Goal: Communication & Community: Answer question/provide support

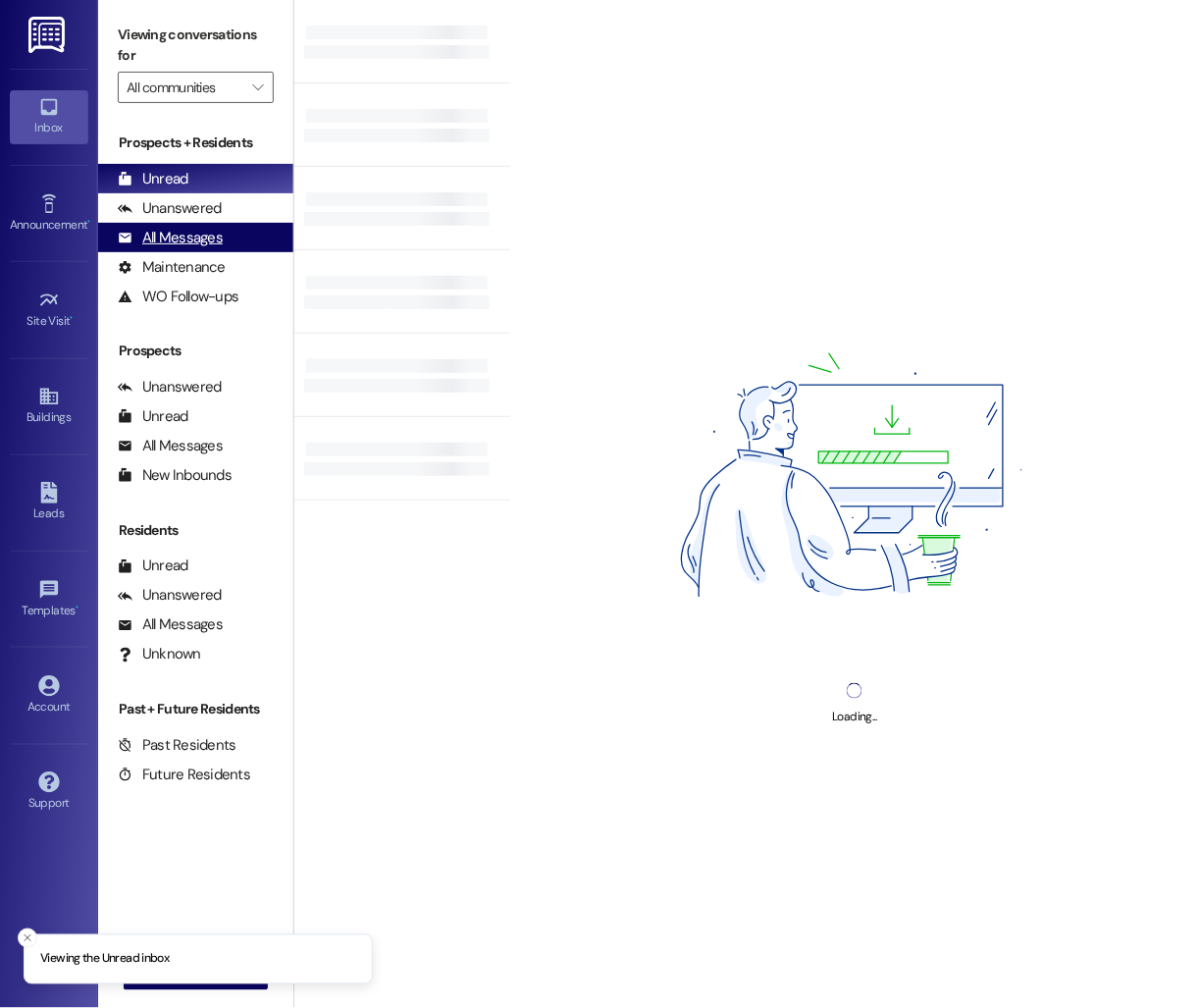
click at [209, 234] on div "All Messages" at bounding box center [170, 238] width 105 height 21
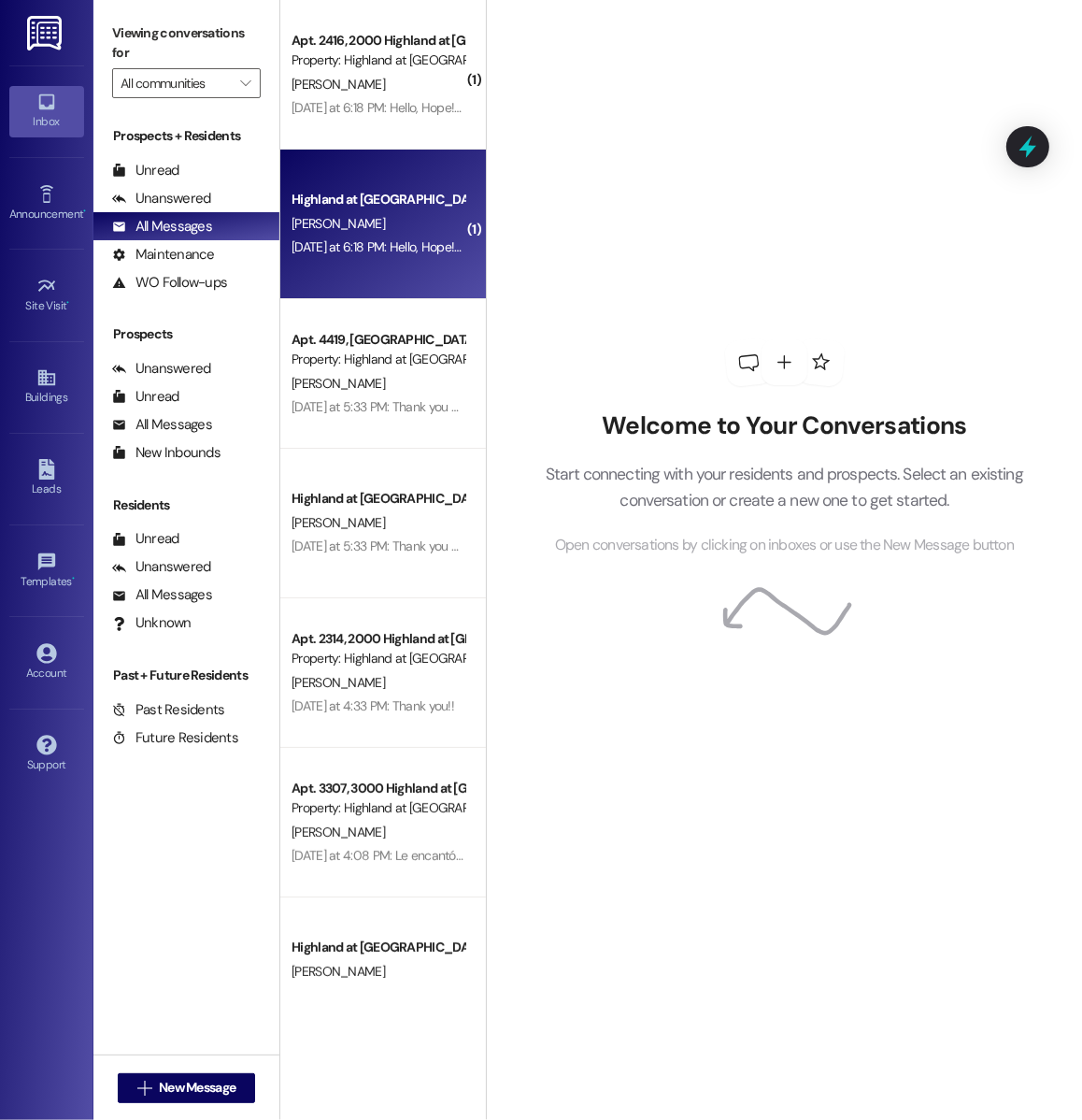
click at [361, 210] on div "Highland at [GEOGRAPHIC_DATA]" at bounding box center [378, 199] width 177 height 24
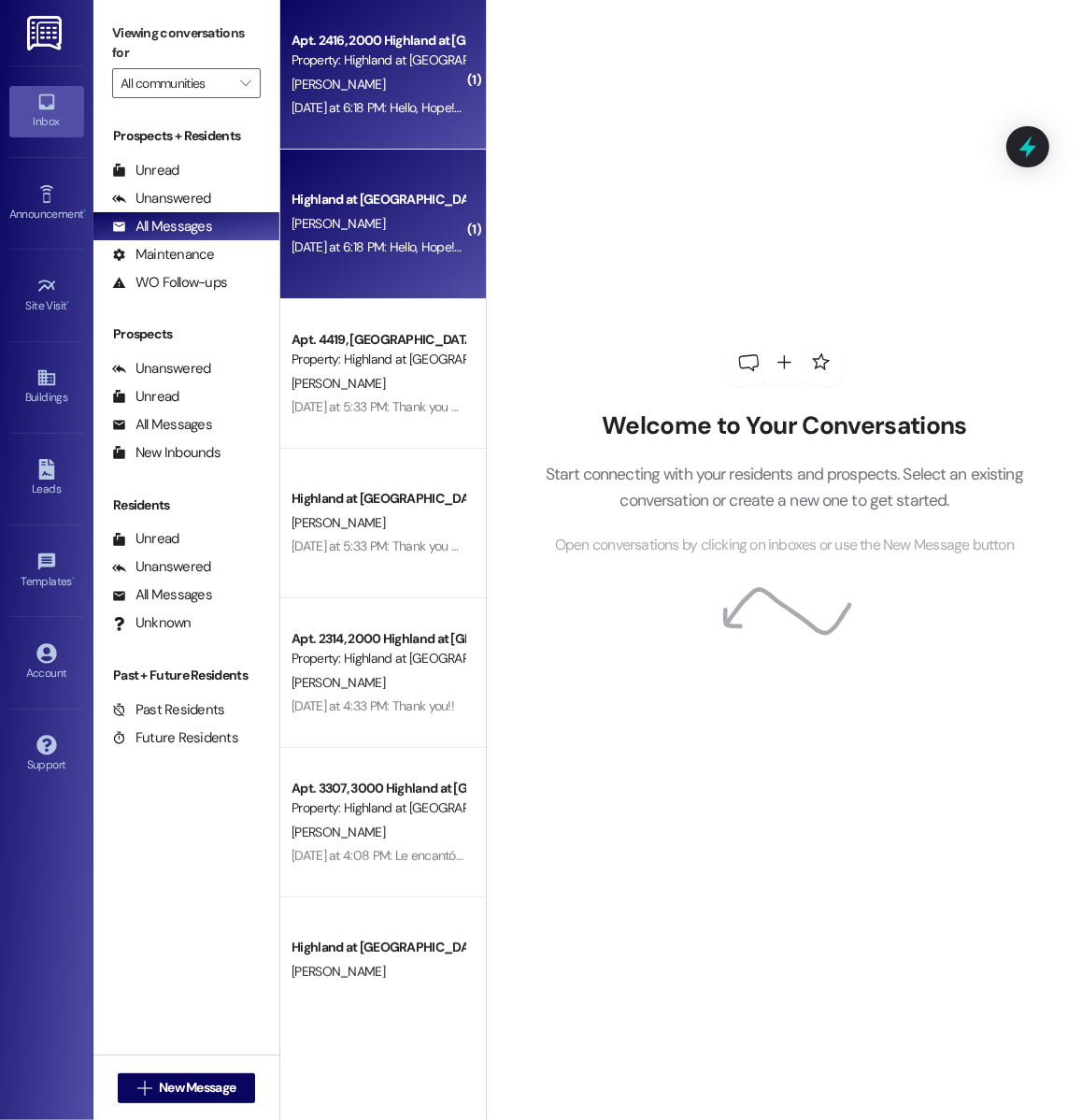
click at [419, 182] on div "Highland at [GEOGRAPHIC_DATA] [PERSON_NAME] [DATE] at 6:18 PM: Hello, Hope! I h…" at bounding box center [384, 224] width 206 height 149
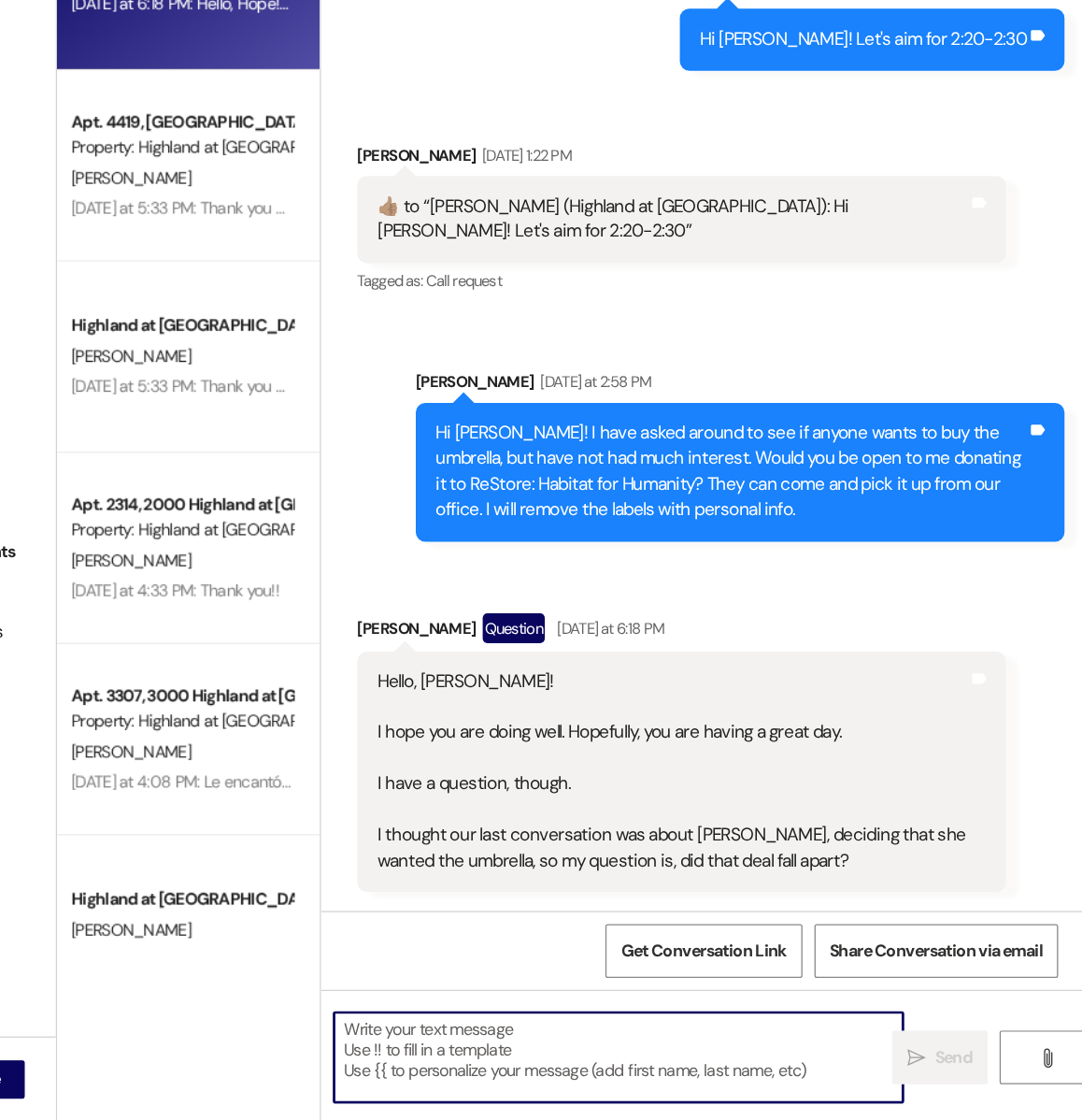
click at [607, 959] on textarea at bounding box center [718, 1071] width 444 height 70
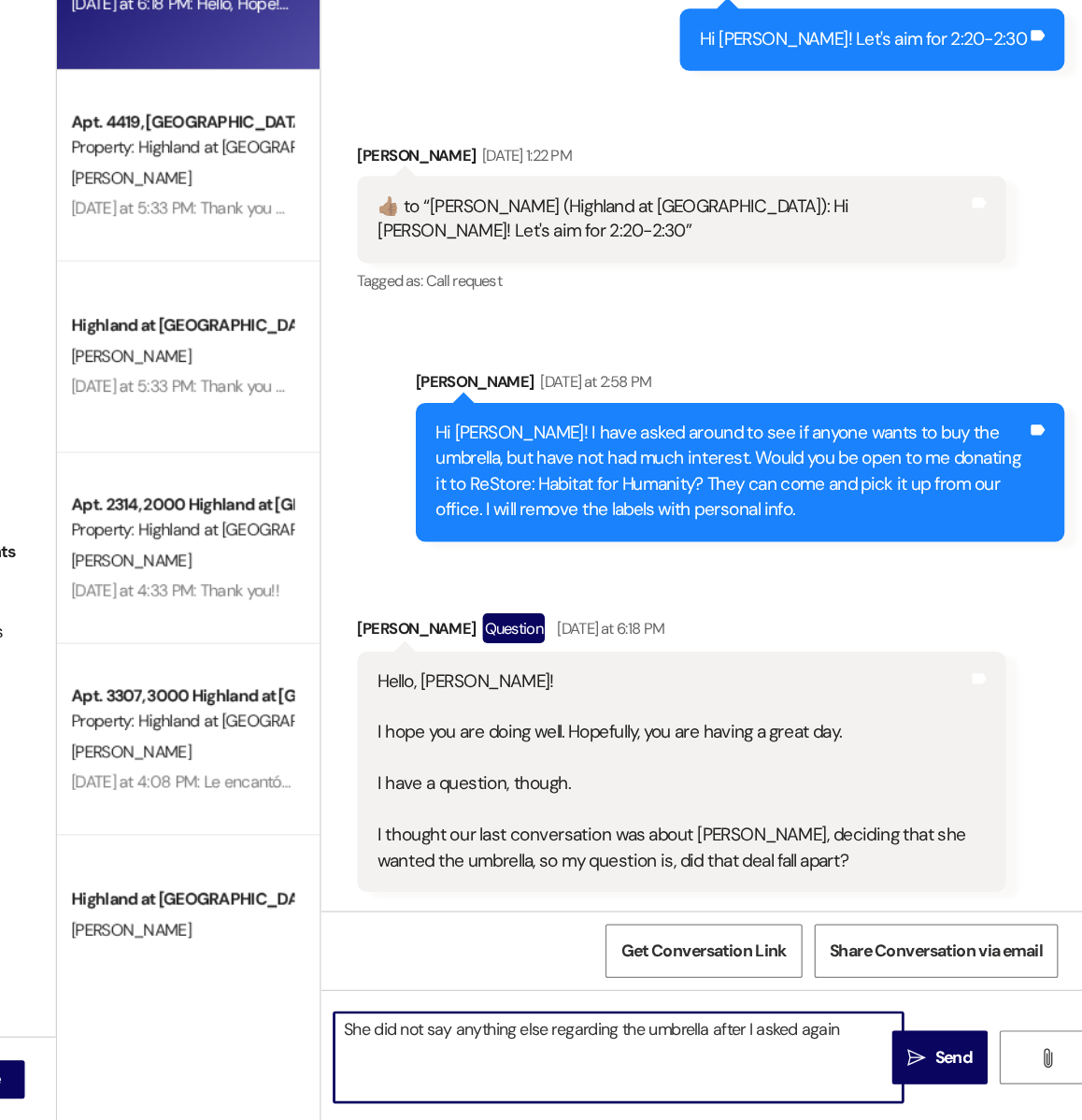
type textarea "She did not say anything else regarding the umbrella after I asked again."
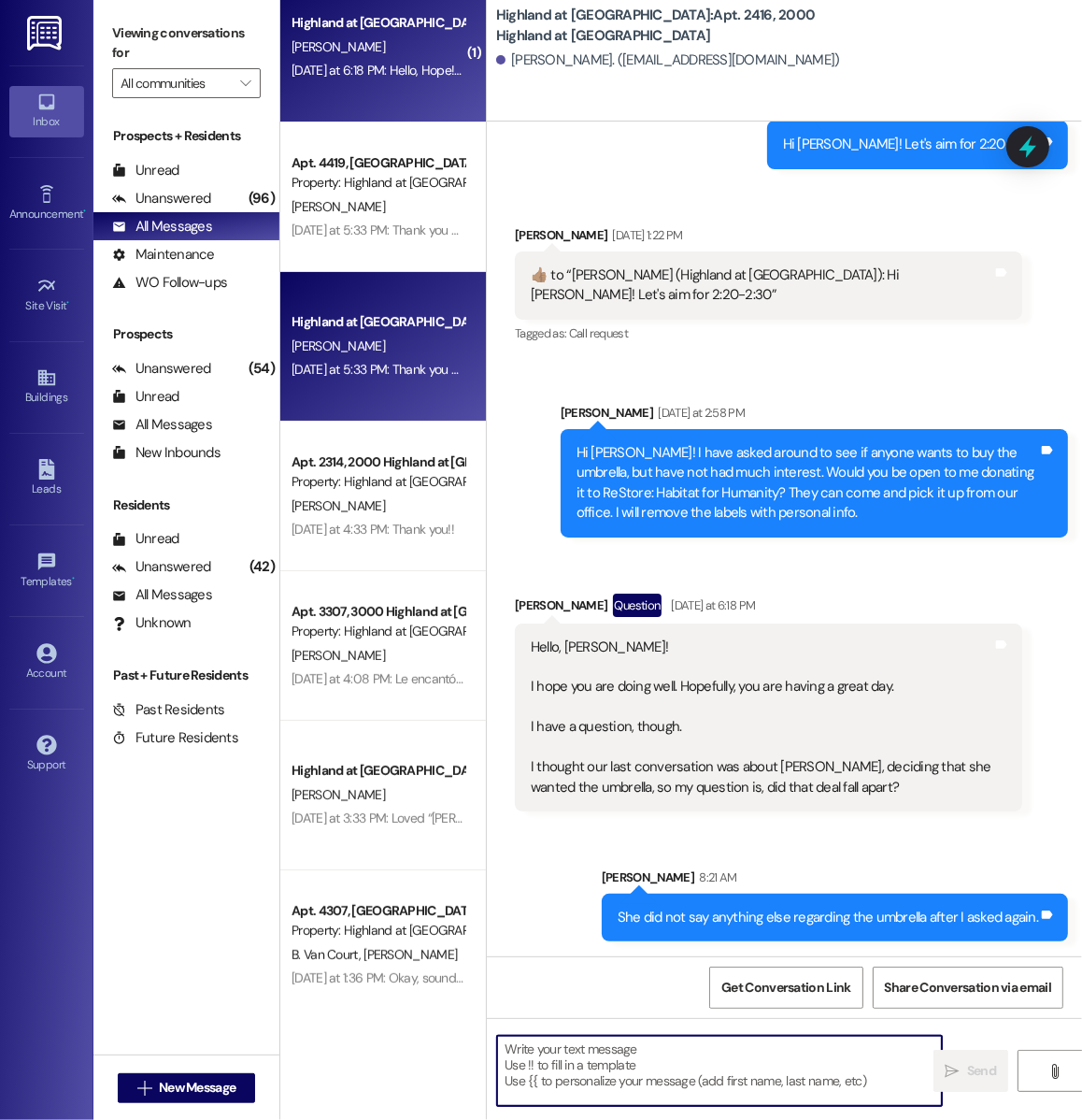
scroll to position [222, 0]
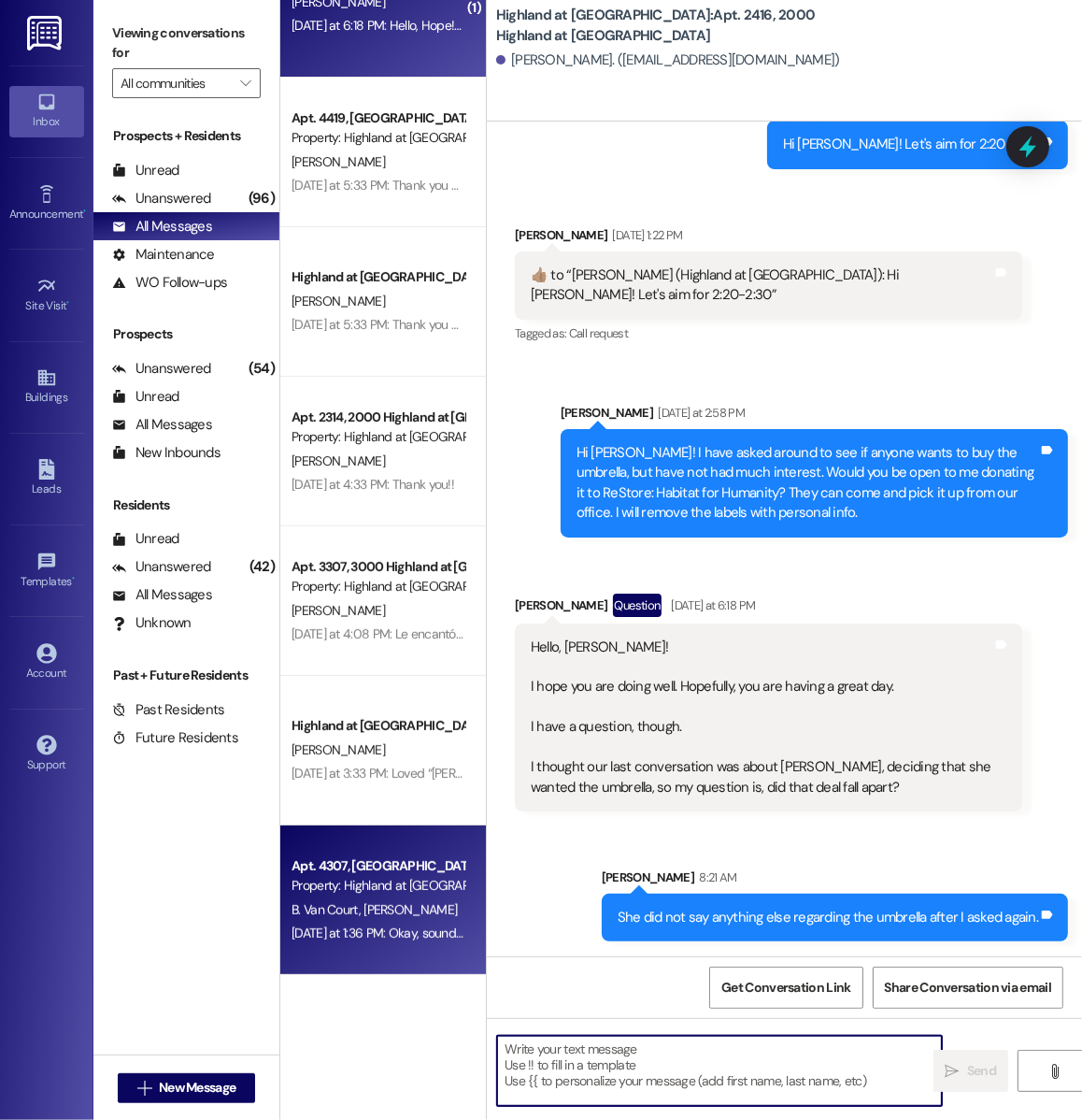
click at [399, 864] on div "Apt. 4307, [GEOGRAPHIC_DATA] at [GEOGRAPHIC_DATA]" at bounding box center [378, 866] width 173 height 20
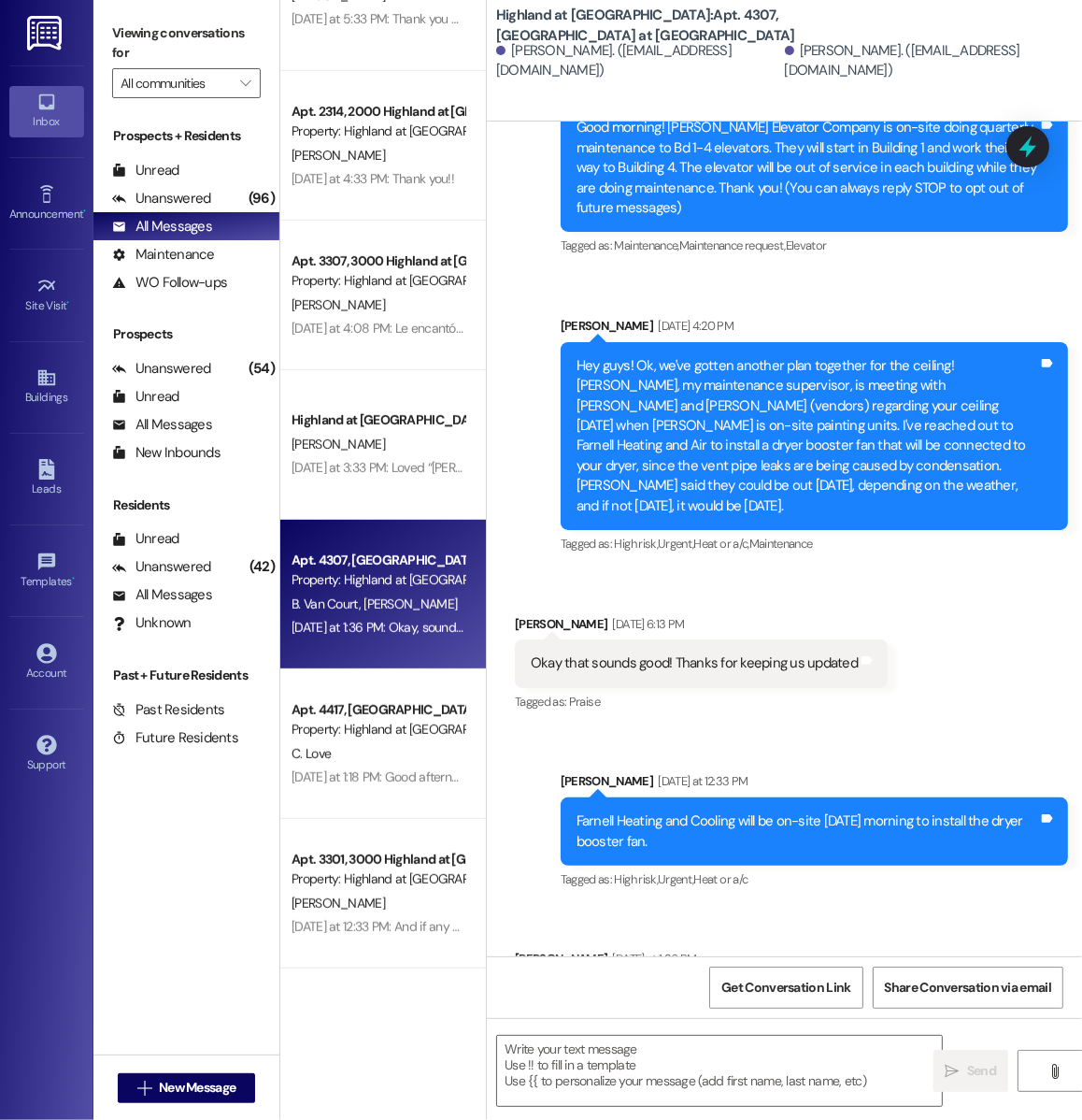
scroll to position [528, 0]
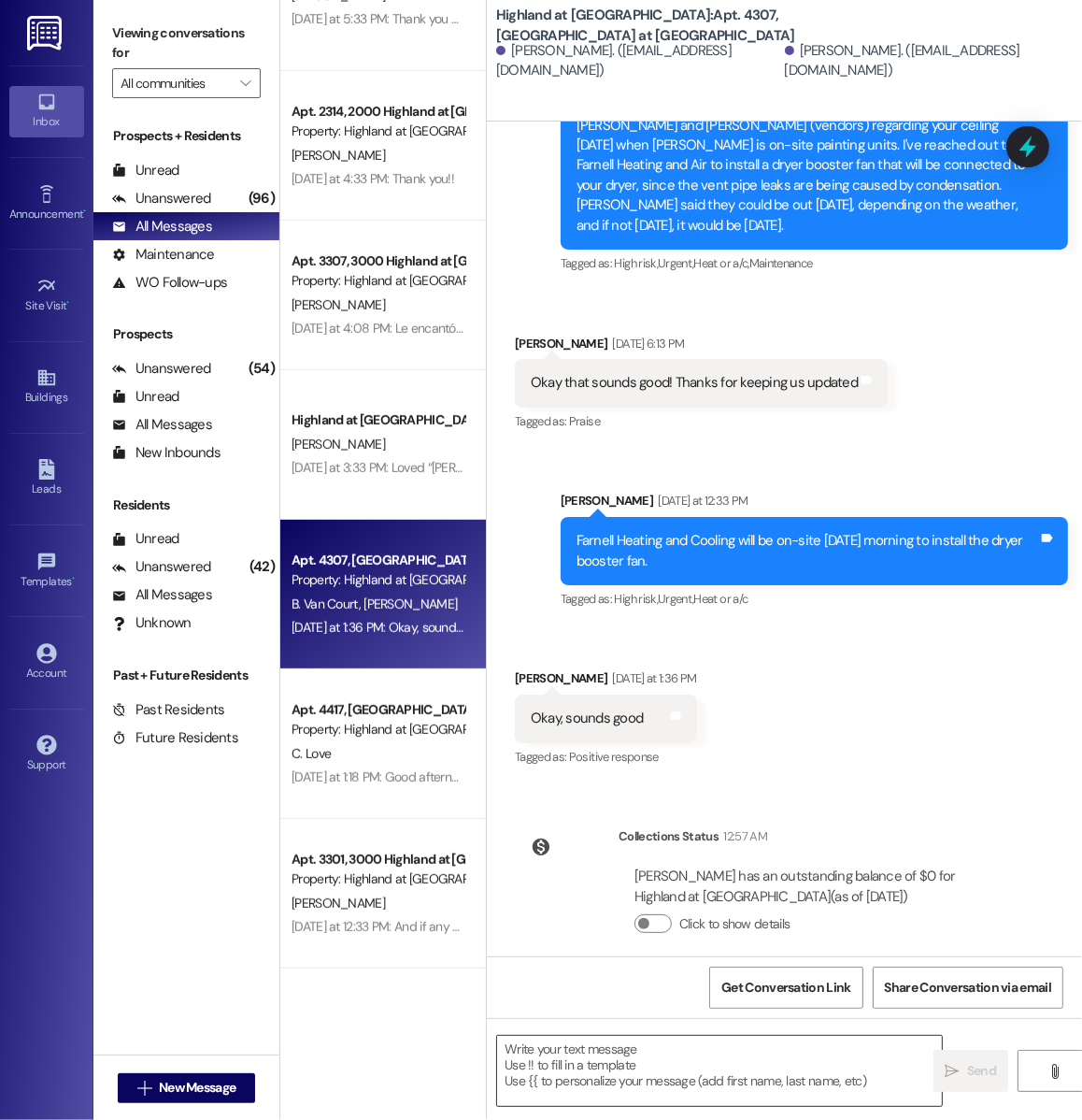
click at [561, 959] on textarea at bounding box center [718, 1071] width 444 height 70
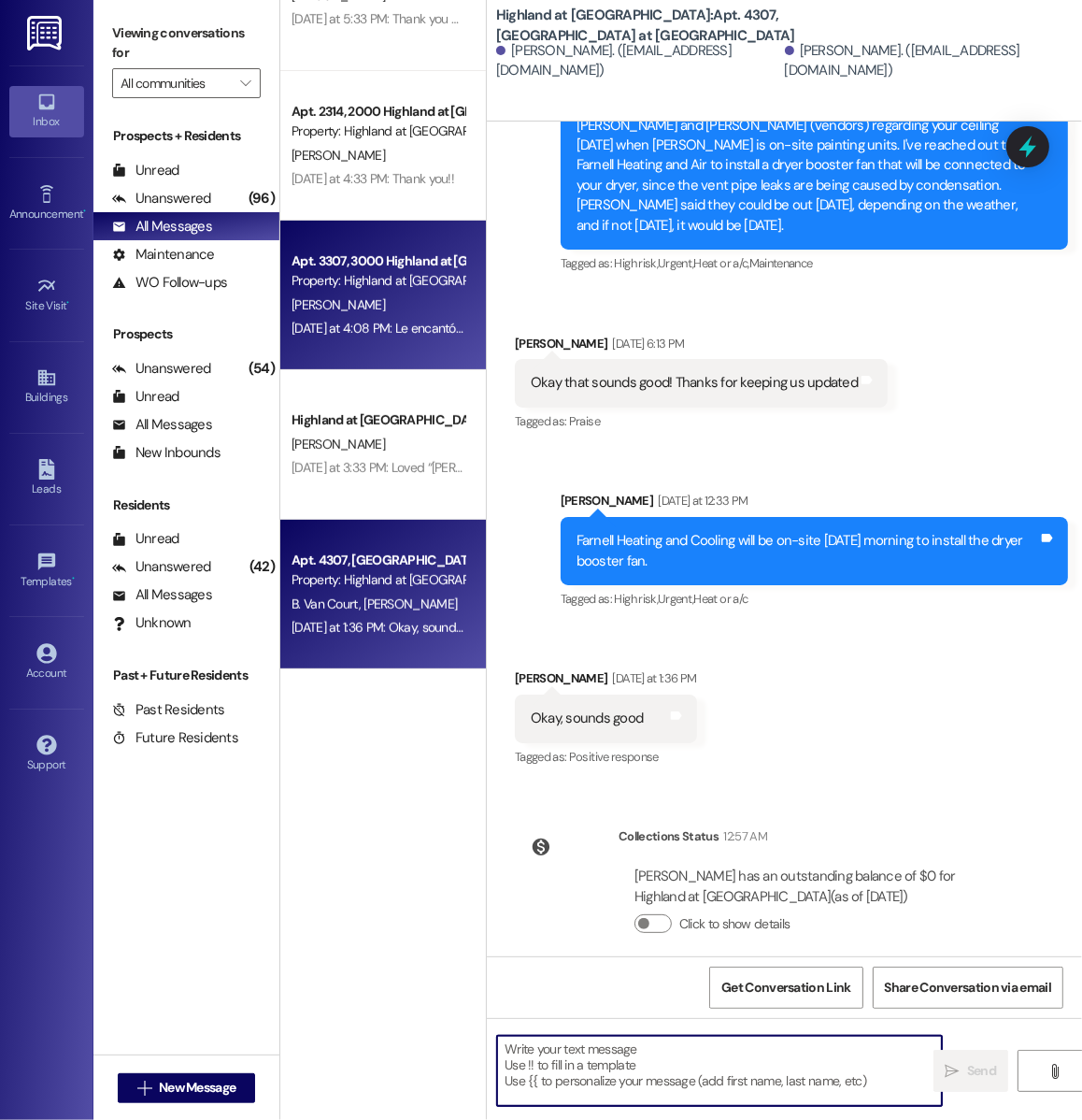
scroll to position [0, 0]
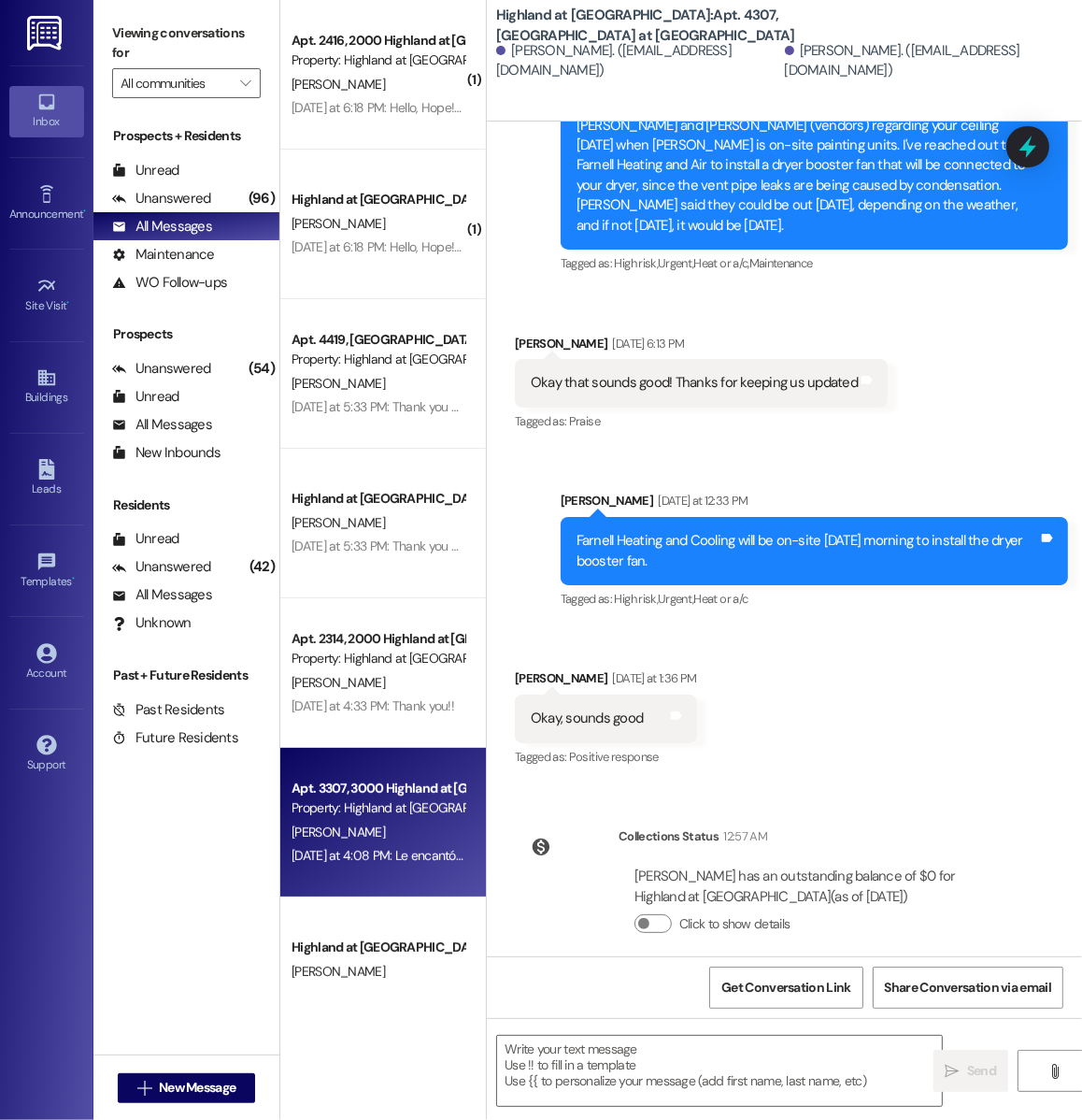
click at [336, 280] on div "Highland at [GEOGRAPHIC_DATA] [PERSON_NAME] [DATE] at 6:18 PM: Hello, Hope! I h…" at bounding box center [384, 224] width 206 height 149
